Goal: Check status: Check status

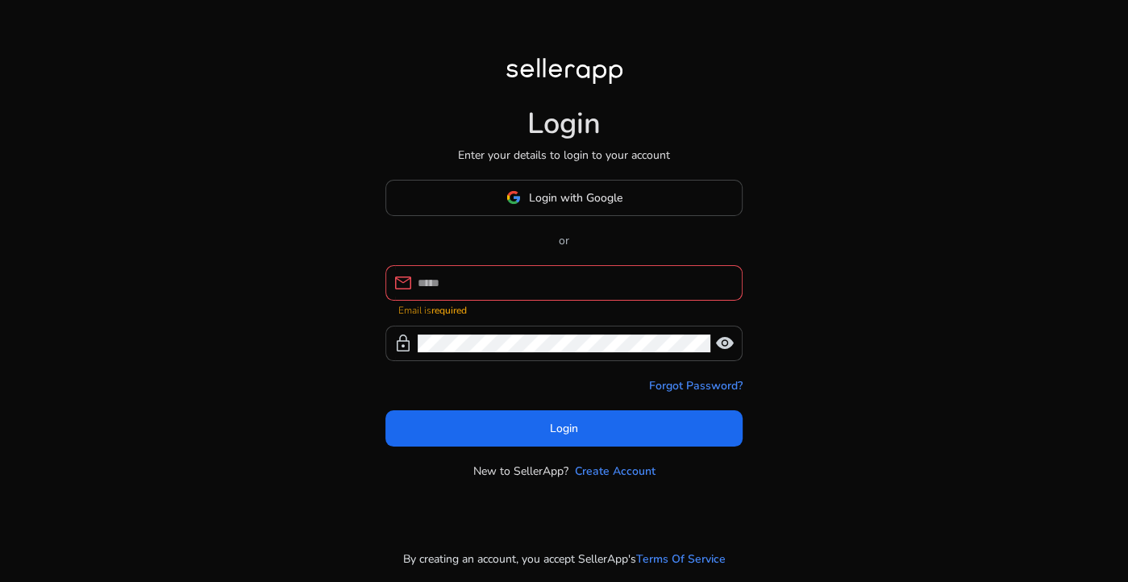
click at [551, 277] on div at bounding box center [574, 282] width 312 height 35
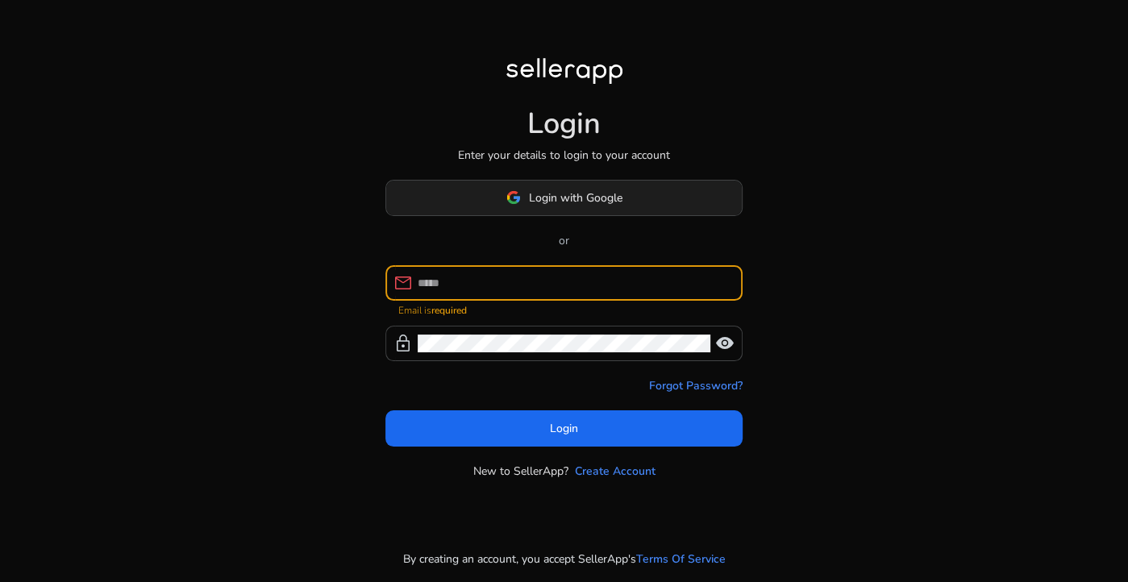
click at [523, 205] on span "Login with Google" at bounding box center [564, 198] width 116 height 17
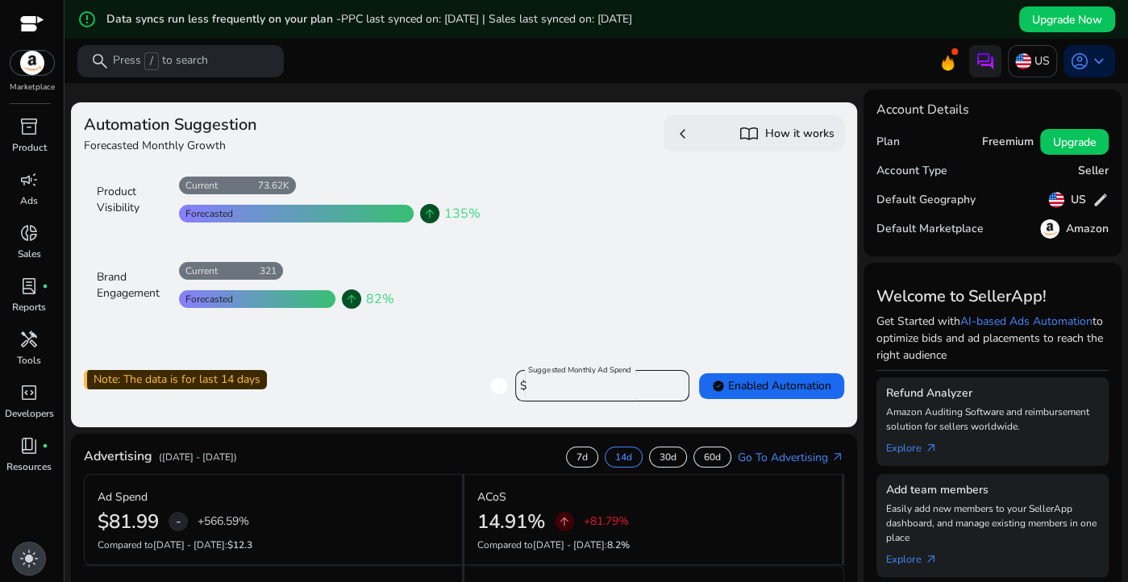
click at [39, 558] on span "light_mode" at bounding box center [28, 558] width 19 height 19
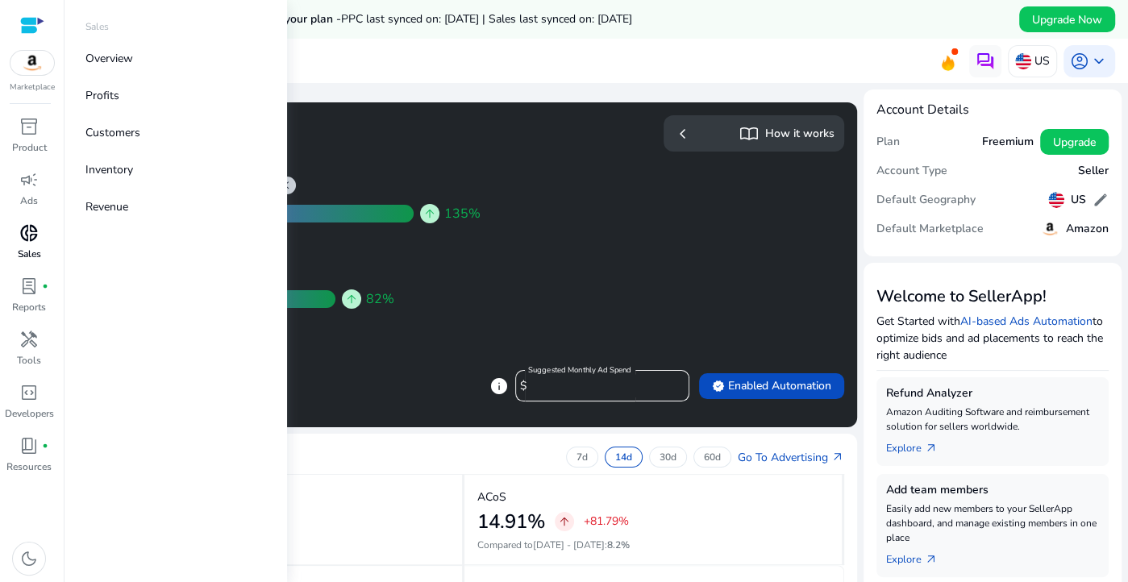
click at [40, 252] on p "Sales" at bounding box center [29, 254] width 23 height 15
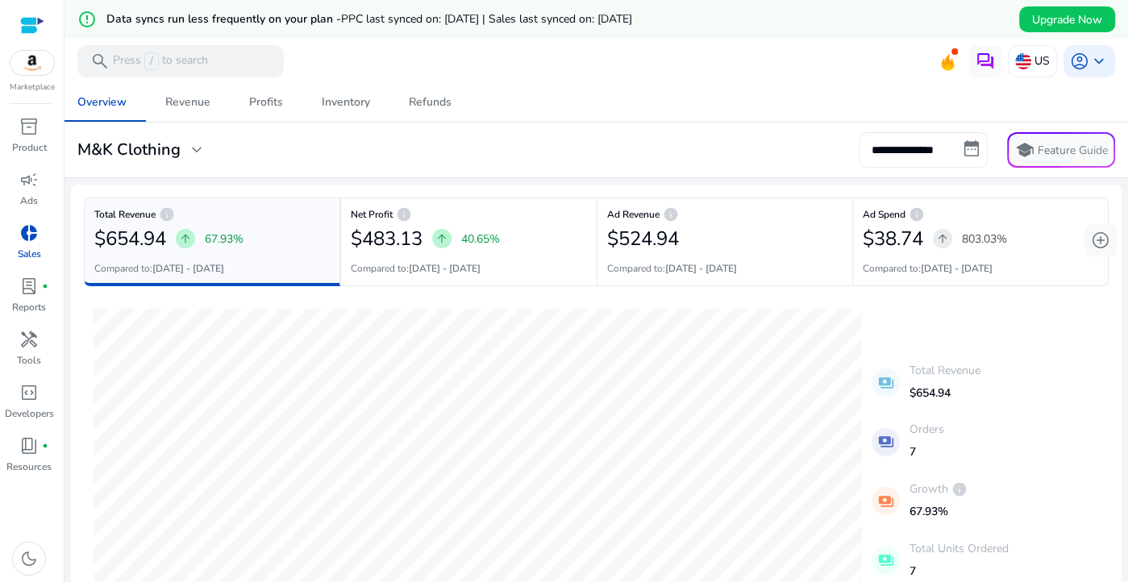
click at [900, 154] on input "**********" at bounding box center [923, 149] width 129 height 35
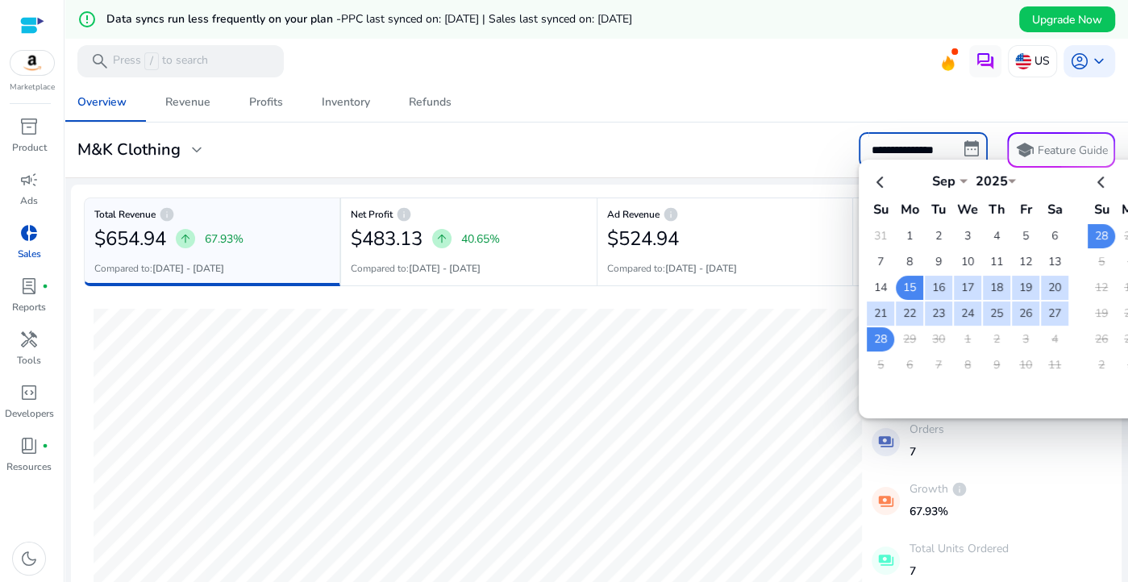
select select "*"
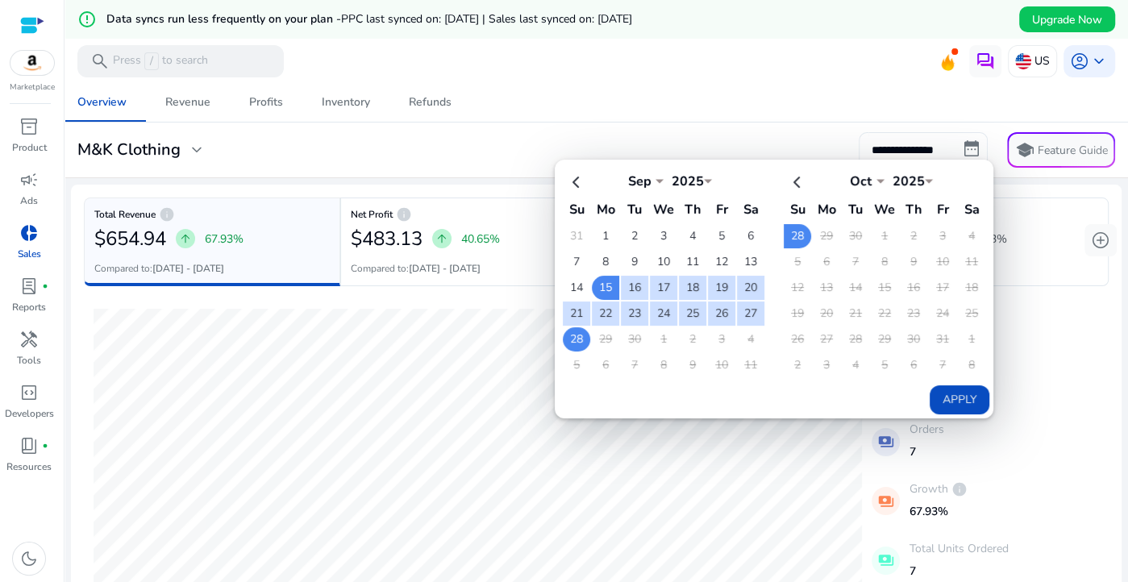
click at [574, 336] on td "28" at bounding box center [576, 339] width 27 height 24
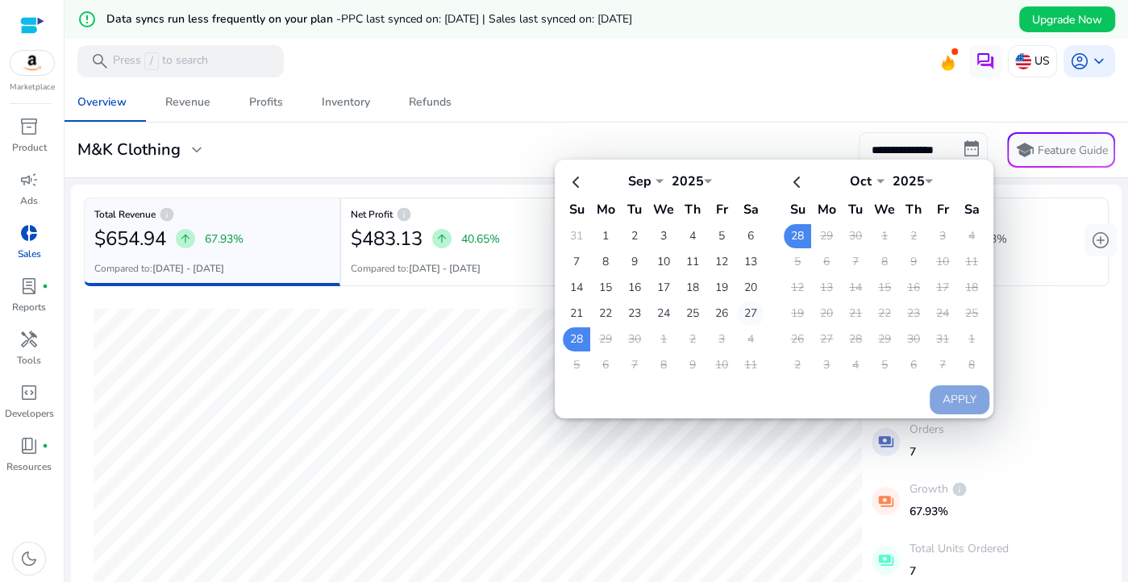
click at [745, 306] on td "27" at bounding box center [750, 314] width 27 height 24
click at [580, 346] on td "28" at bounding box center [576, 339] width 27 height 24
click at [945, 396] on button "Apply" at bounding box center [960, 399] width 60 height 29
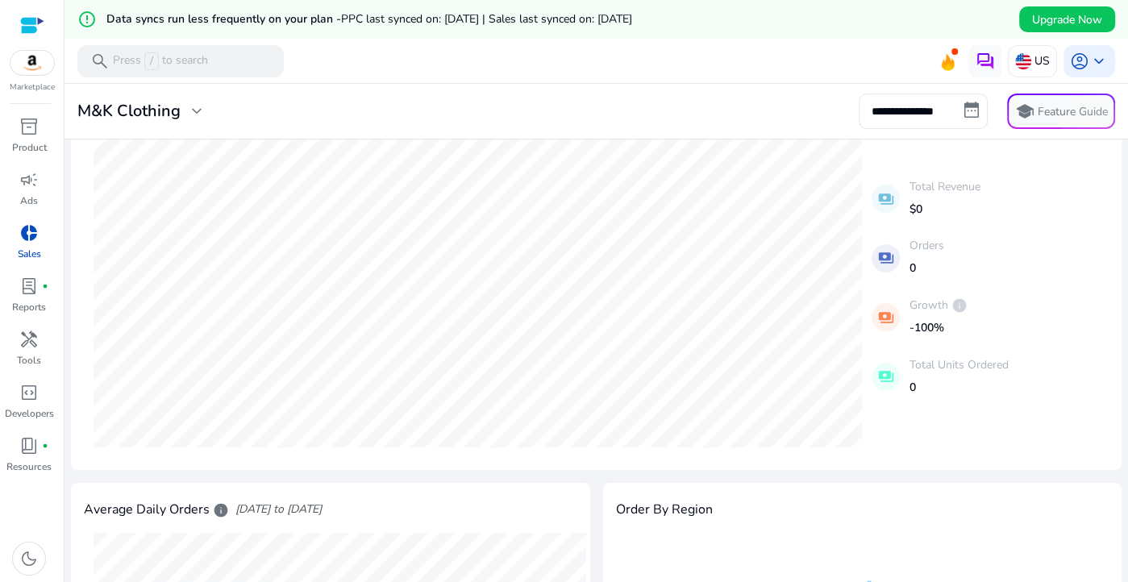
scroll to position [171, 0]
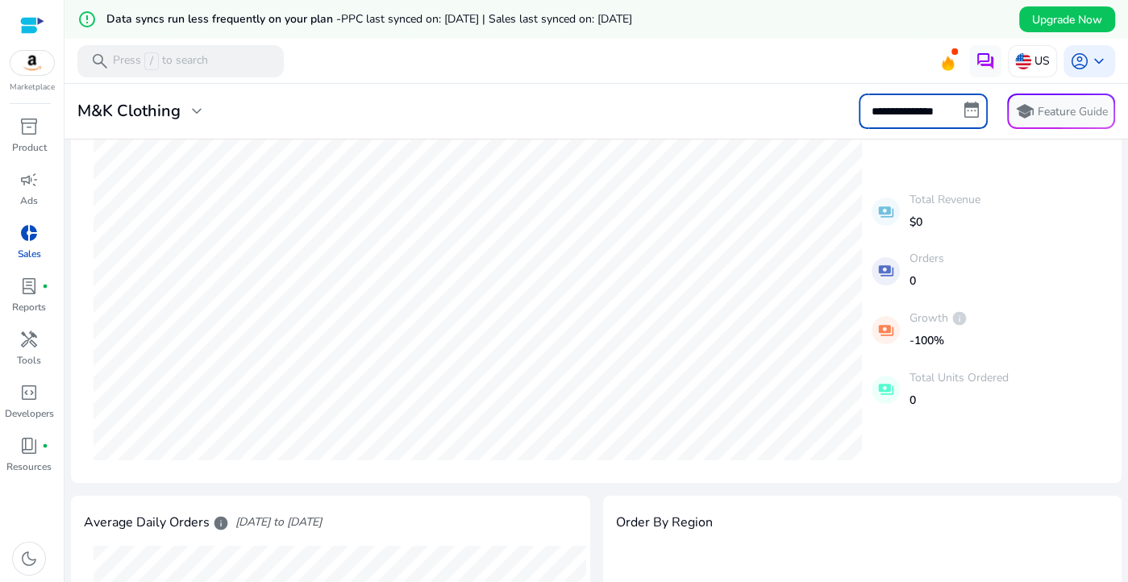
click at [897, 115] on input "**********" at bounding box center [923, 111] width 129 height 35
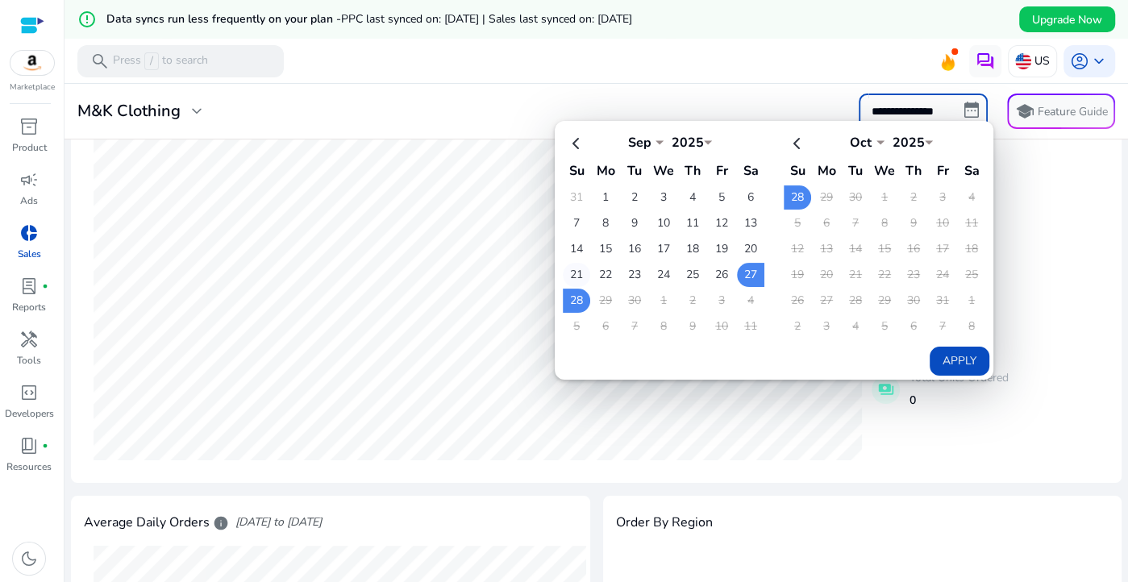
click at [573, 275] on td "21" at bounding box center [576, 275] width 27 height 24
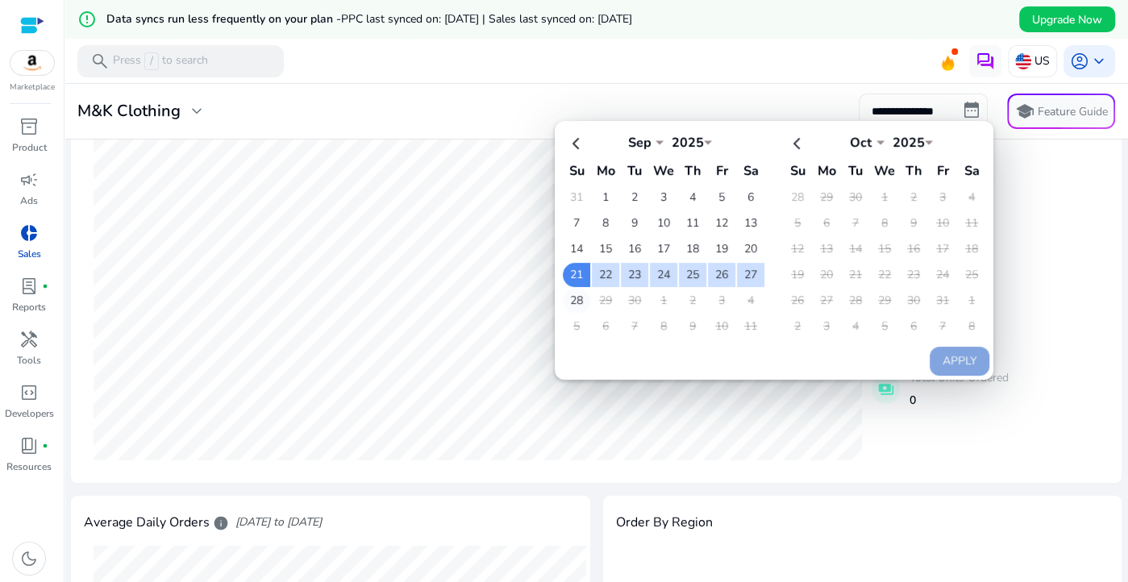
click at [580, 295] on td "28" at bounding box center [576, 301] width 27 height 24
click at [959, 360] on button "Apply" at bounding box center [960, 361] width 60 height 29
type input "**********"
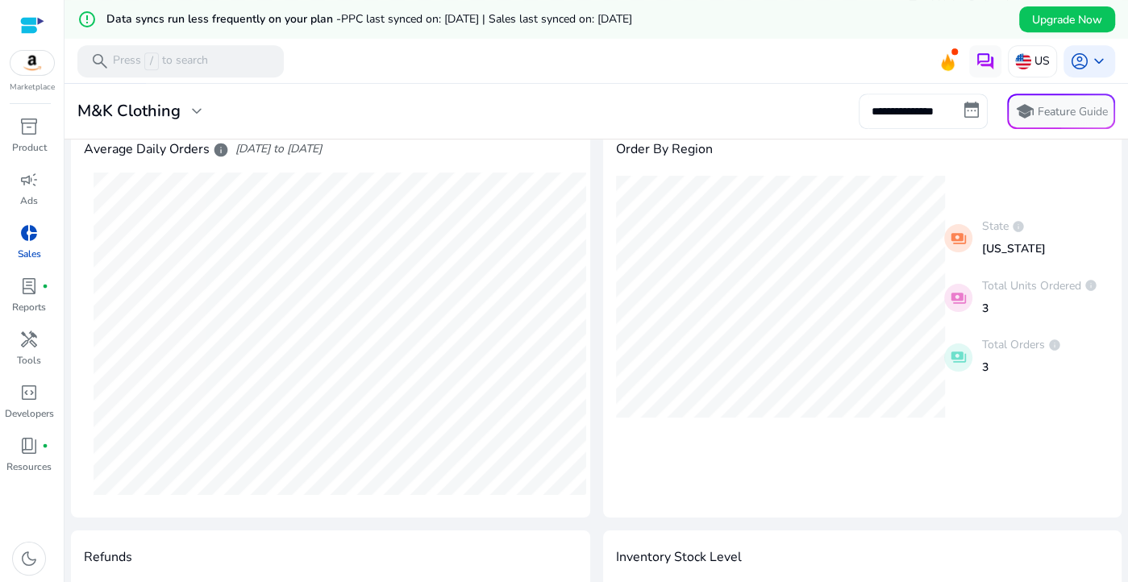
scroll to position [0, 0]
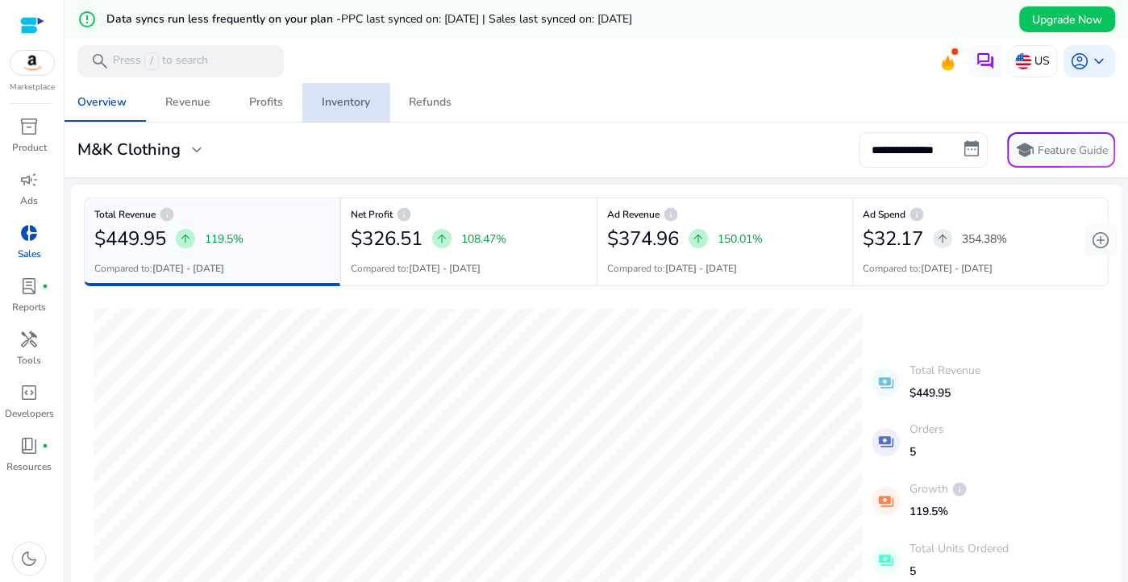
click at [334, 115] on span "Inventory" at bounding box center [346, 102] width 48 height 39
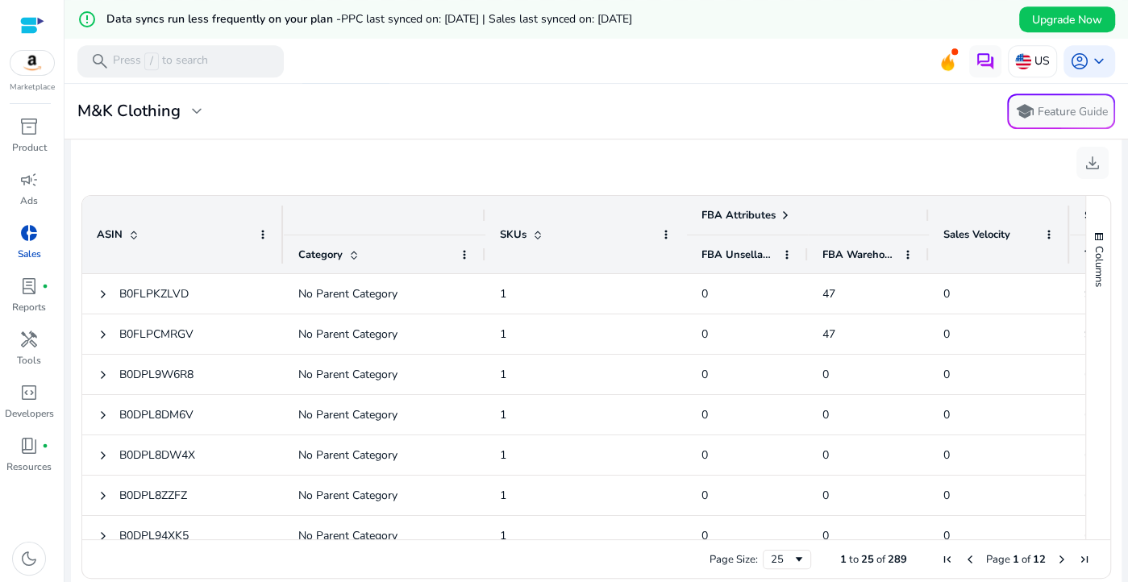
scroll to position [634, 0]
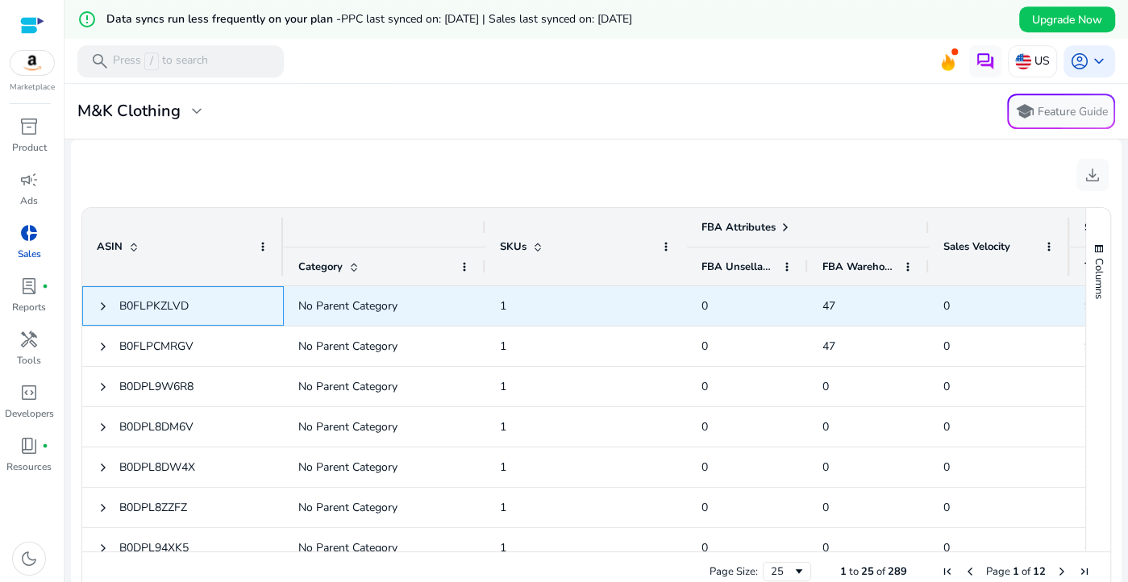
click at [96, 306] on div "B0FLPKZLVD" at bounding box center [183, 306] width 202 height 40
click at [110, 306] on span "B0FLPKZLVD" at bounding box center [183, 306] width 173 height 33
click at [104, 306] on span at bounding box center [103, 306] width 13 height 13
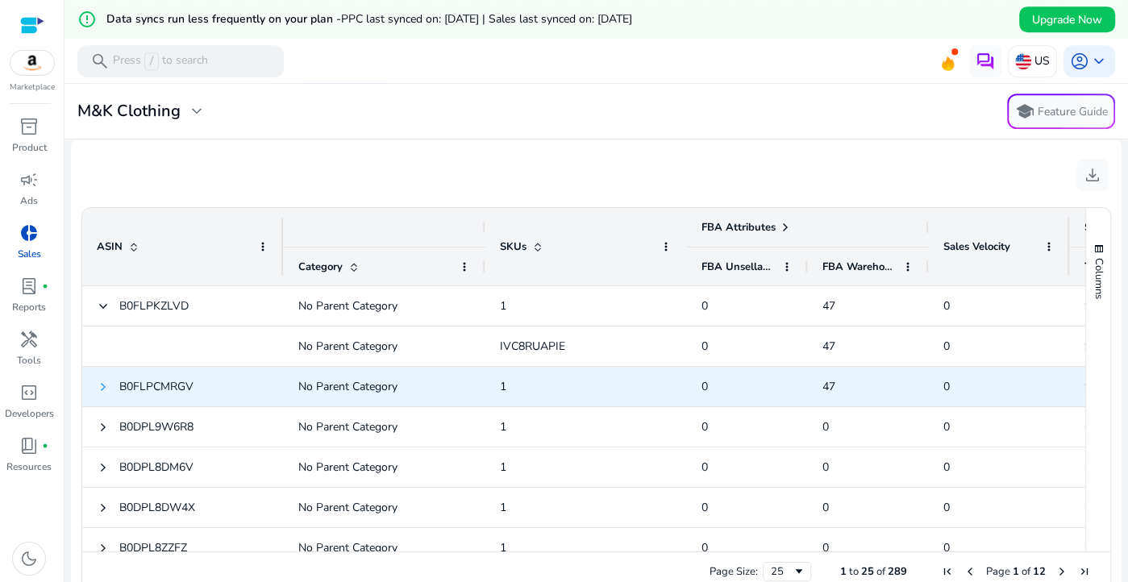
click at [98, 383] on span at bounding box center [103, 387] width 13 height 13
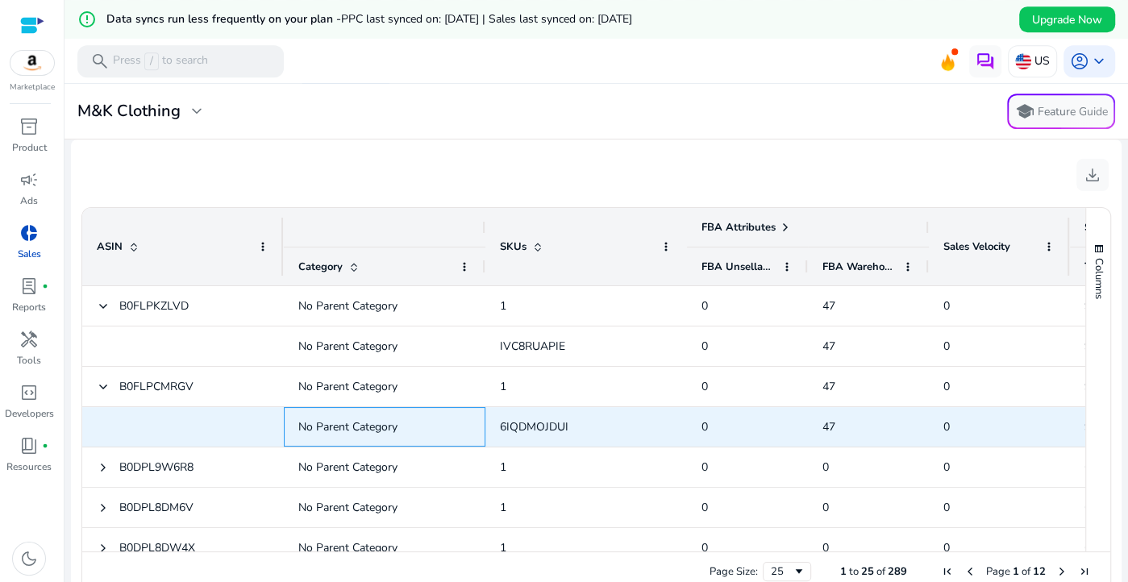
click at [340, 422] on span "No Parent Category" at bounding box center [347, 426] width 99 height 15
